Goal: Navigation & Orientation: Find specific page/section

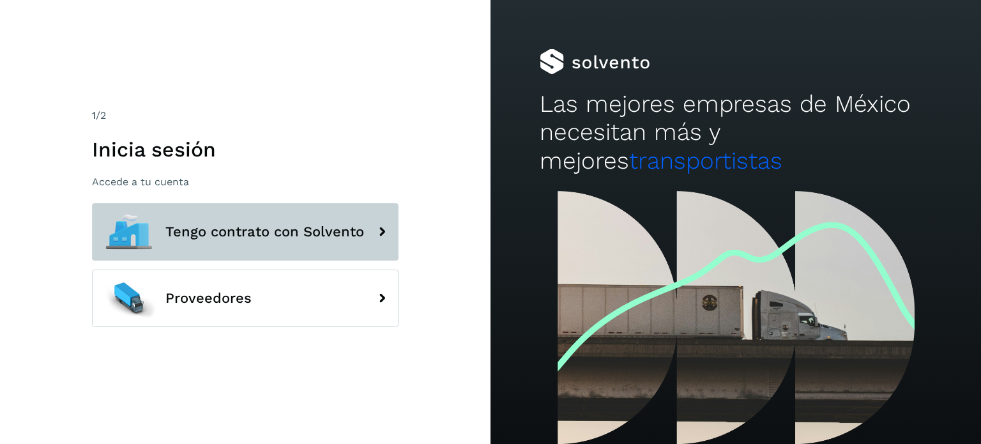
click at [259, 232] on span "Tengo contrato con Solvento" at bounding box center [264, 231] width 199 height 15
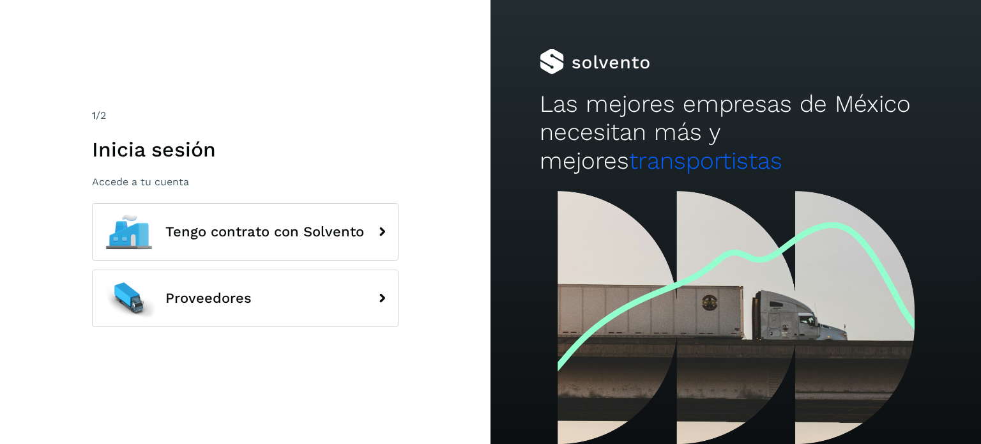
click at [379, 59] on div "1 /2 Inicia sesión Accede a tu cuenta Tengo contrato con Solvento Proveedores" at bounding box center [245, 222] width 490 height 444
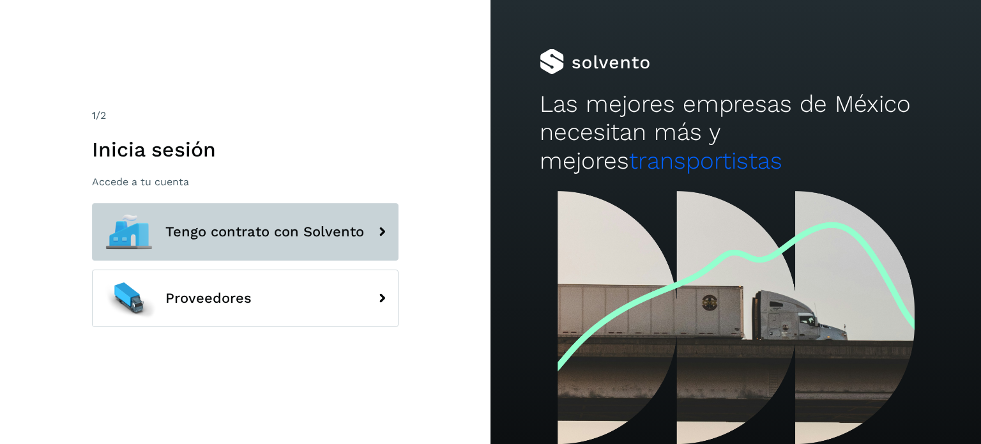
click at [268, 243] on button "Tengo contrato con Solvento" at bounding box center [245, 231] width 307 height 57
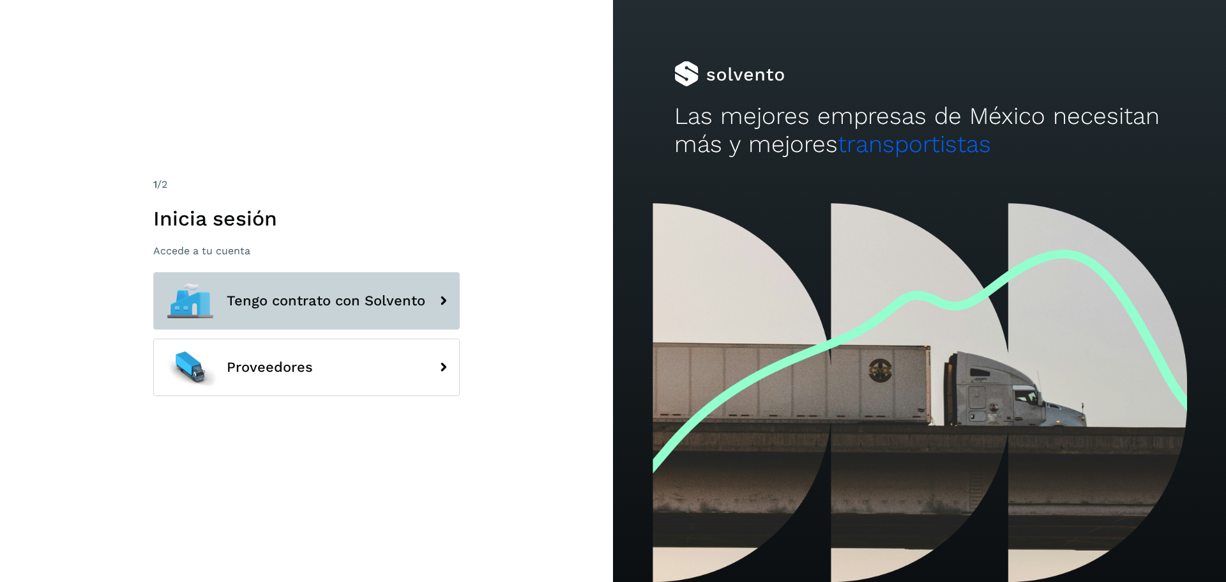
click at [261, 303] on span "Tengo contrato con Solvento" at bounding box center [326, 300] width 199 height 15
click at [446, 297] on icon at bounding box center [443, 301] width 26 height 26
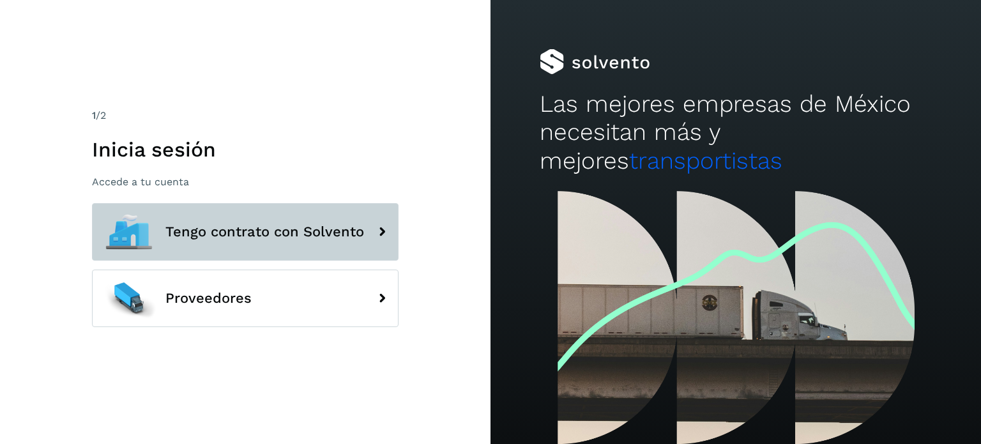
click at [291, 238] on span "Tengo contrato con Solvento" at bounding box center [264, 231] width 199 height 15
click at [386, 228] on icon at bounding box center [382, 232] width 26 height 26
click at [312, 228] on span "Tengo contrato con Solvento" at bounding box center [264, 231] width 199 height 15
click at [92, 203] on button "Tengo contrato con Solvento" at bounding box center [245, 231] width 307 height 57
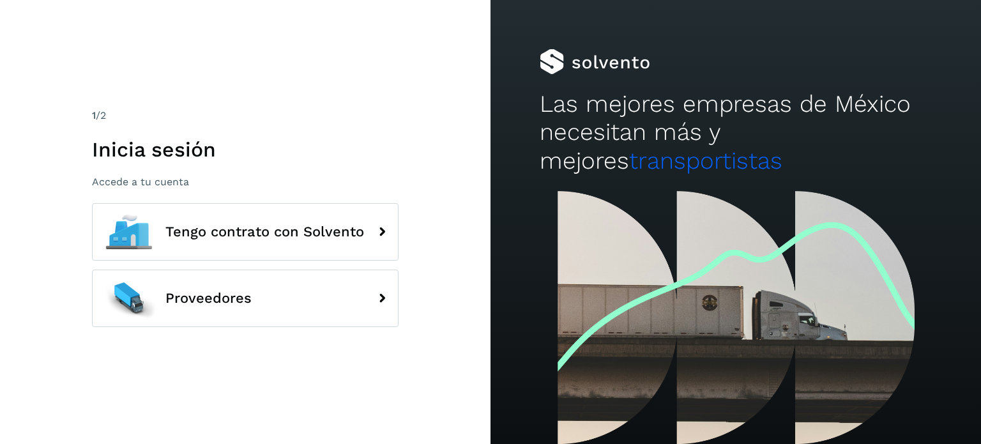
click at [268, 165] on div "1 /2 Inicia sesión Accede a tu cuenta" at bounding box center [245, 148] width 307 height 80
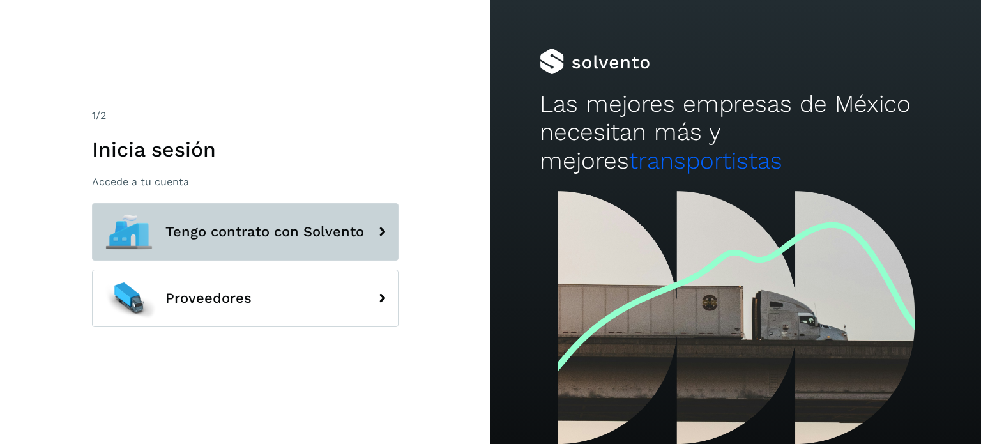
click at [296, 227] on span "Tengo contrato con Solvento" at bounding box center [264, 231] width 199 height 15
click at [309, 232] on span "Tengo contrato con Solvento" at bounding box center [264, 231] width 199 height 15
